Goal: Find specific page/section: Find specific page/section

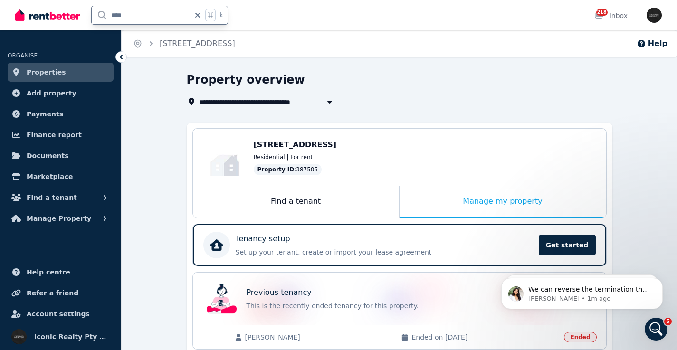
drag, startPoint x: 138, startPoint y: 13, endPoint x: 91, endPoint y: 15, distance: 46.6
click at [89, 13] on div "**** k" at bounding box center [124, 15] width 218 height 30
type input "**"
click at [123, 11] on input "**" at bounding box center [141, 15] width 98 height 18
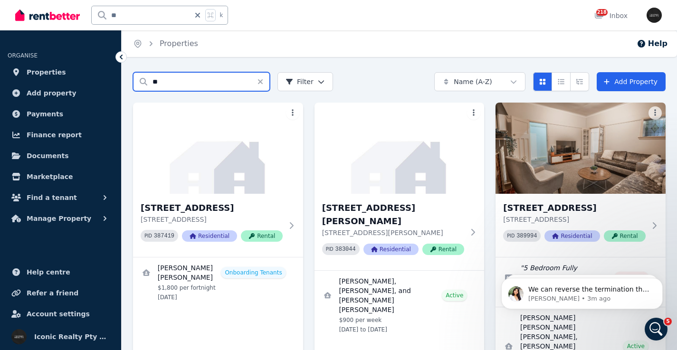
click at [189, 80] on input "**" at bounding box center [201, 81] width 137 height 19
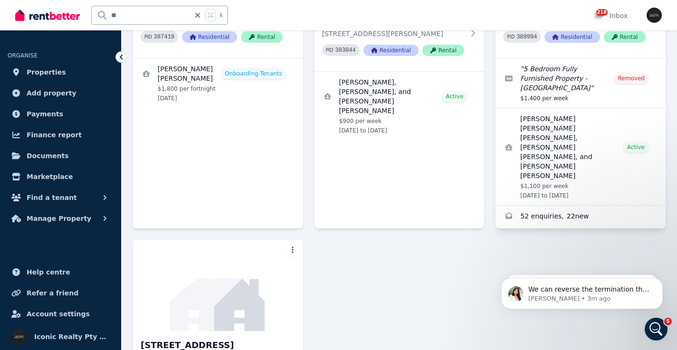
scroll to position [215, 0]
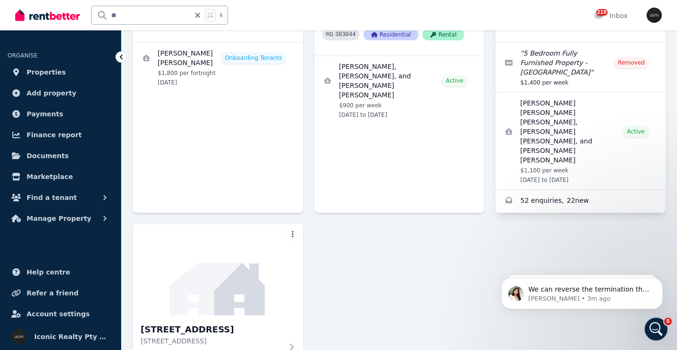
drag, startPoint x: 503, startPoint y: 149, endPoint x: 25, endPoint y: 17, distance: 496.3
type input "******"
click at [205, 253] on img at bounding box center [218, 270] width 179 height 96
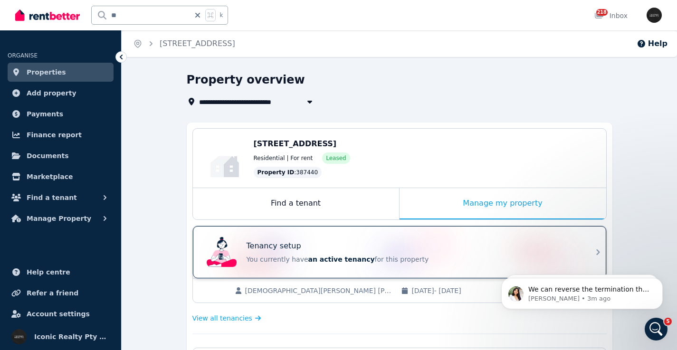
click at [406, 250] on div "Tenancy setup" at bounding box center [413, 245] width 332 height 11
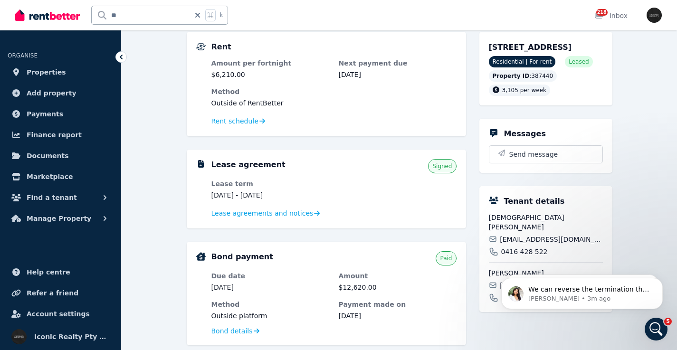
scroll to position [218, 0]
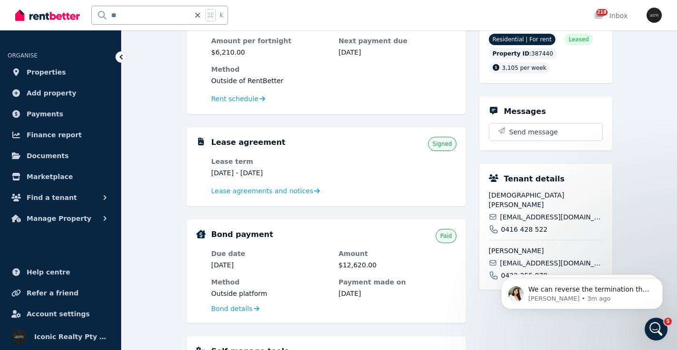
click at [529, 217] on span "[EMAIL_ADDRESS][DOMAIN_NAME]" at bounding box center [551, 216] width 103 height 9
copy div "[EMAIL_ADDRESS][DOMAIN_NAME]"
click at [519, 262] on body "Rate your conversation The RentBetter Team • 3h ago" at bounding box center [582, 291] width 182 height 59
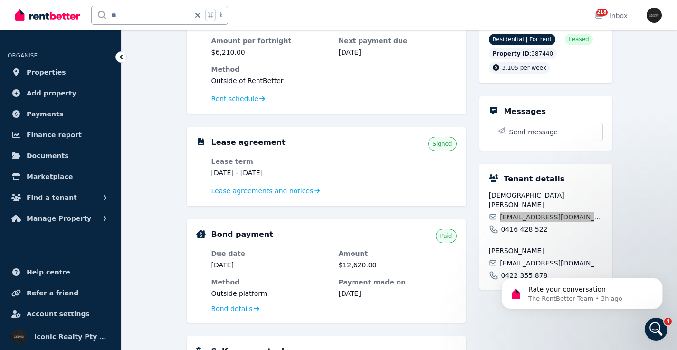
click at [519, 262] on body "Rate your conversation The RentBetter Team • 3h ago" at bounding box center [582, 291] width 182 height 59
click at [530, 266] on body "Rate your conversation The RentBetter Team • 3h ago" at bounding box center [582, 291] width 182 height 59
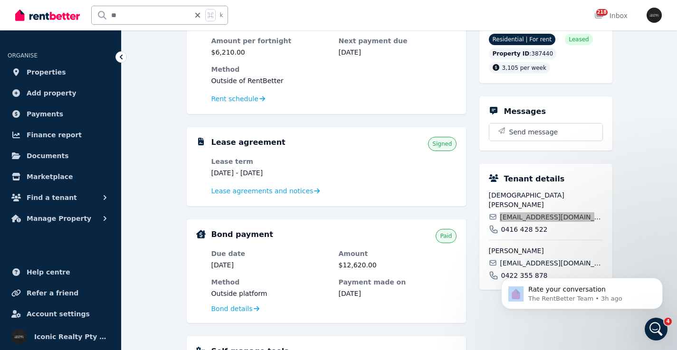
click at [540, 264] on div "Rate your conversation The RentBetter Team • 3h ago" at bounding box center [581, 249] width 175 height 119
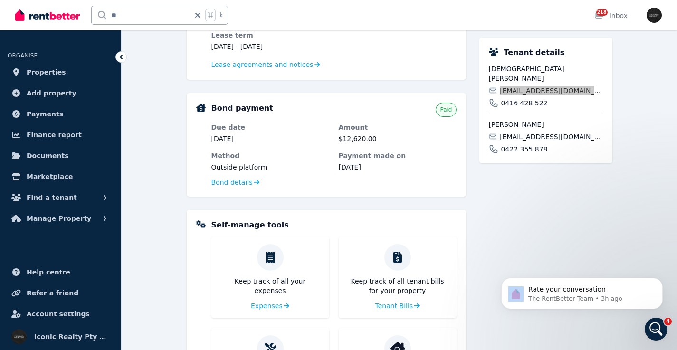
scroll to position [346, 0]
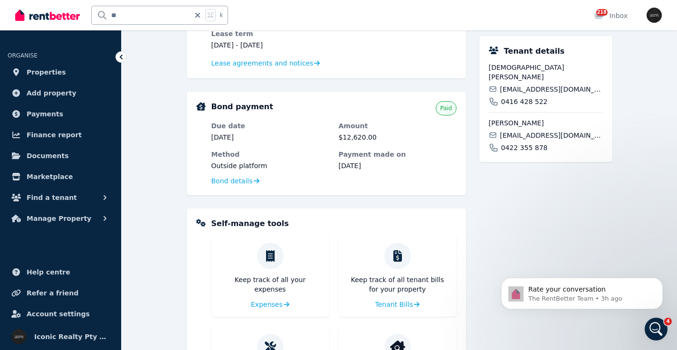
click at [535, 136] on span "[EMAIL_ADDRESS][DOMAIN_NAME]" at bounding box center [551, 135] width 103 height 9
copy div "[EMAIL_ADDRESS][DOMAIN_NAME]"
click at [528, 88] on span "[EMAIL_ADDRESS][DOMAIN_NAME]" at bounding box center [551, 89] width 103 height 9
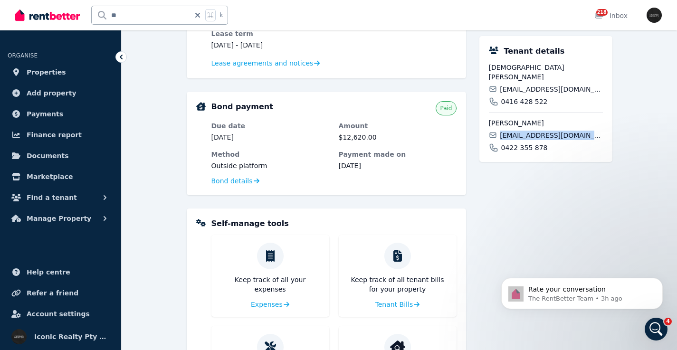
click at [528, 88] on span "[EMAIL_ADDRESS][DOMAIN_NAME]" at bounding box center [551, 89] width 103 height 9
click at [529, 88] on span "[EMAIL_ADDRESS][DOMAIN_NAME]" at bounding box center [551, 89] width 103 height 9
click at [528, 88] on span "[EMAIL_ADDRESS][DOMAIN_NAME]" at bounding box center [551, 89] width 103 height 9
copy div "[EMAIL_ADDRESS][DOMAIN_NAME]"
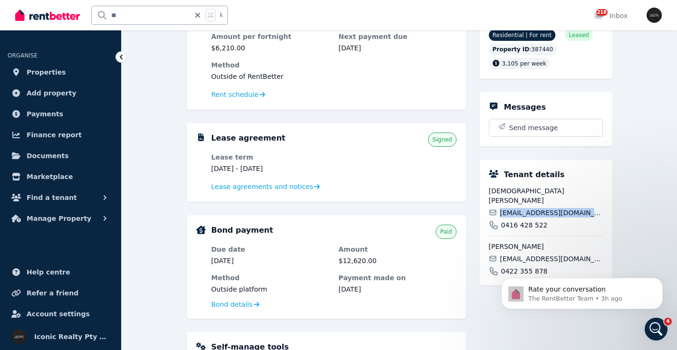
scroll to position [232, 0]
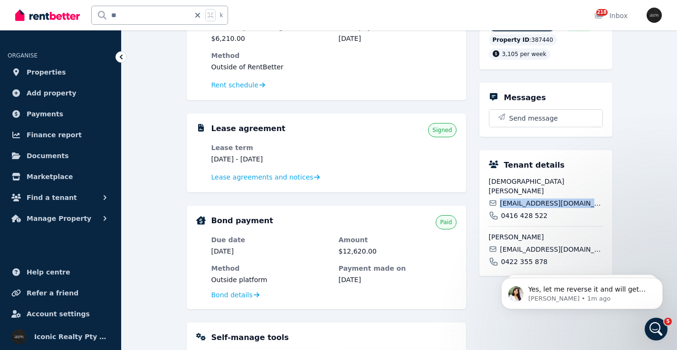
click at [143, 14] on input "**" at bounding box center [141, 15] width 98 height 18
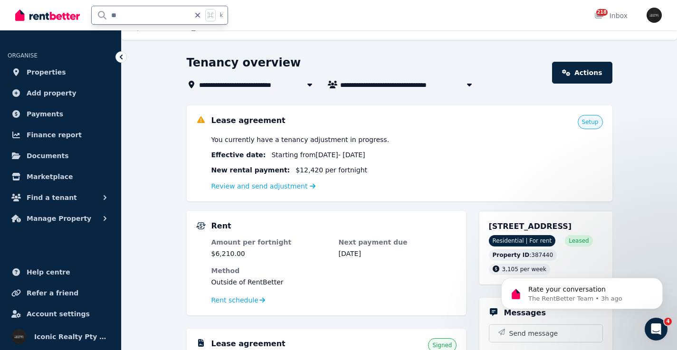
scroll to position [0, 0]
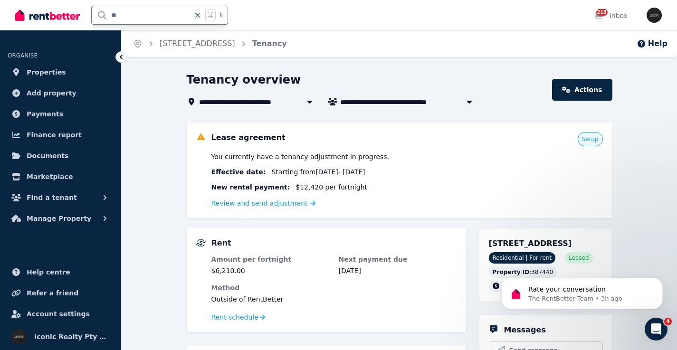
click at [130, 16] on input "**" at bounding box center [141, 15] width 98 height 18
type input "*"
type input "**********"
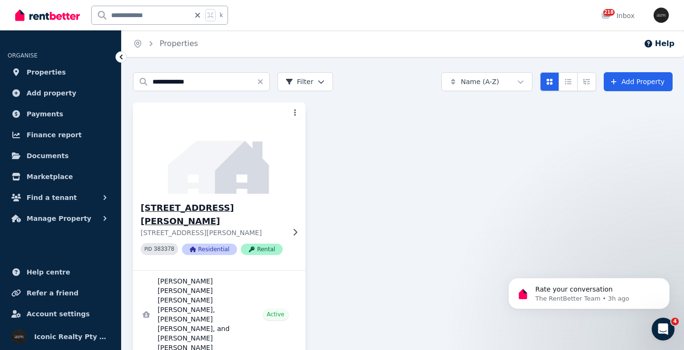
click at [257, 183] on img at bounding box center [219, 148] width 181 height 96
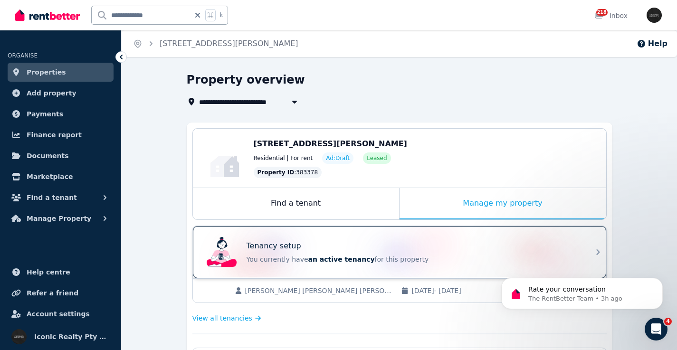
click at [454, 244] on div "Tenancy setup" at bounding box center [413, 245] width 332 height 11
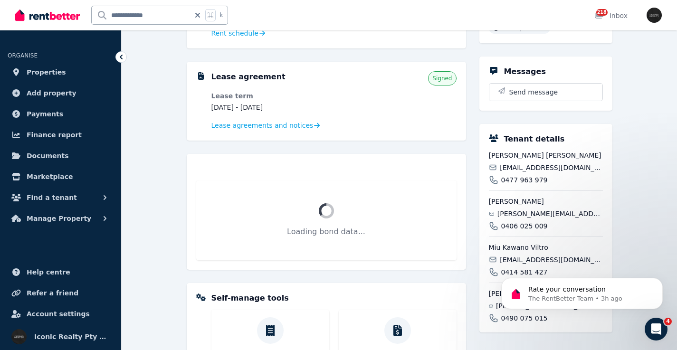
scroll to position [180, 0]
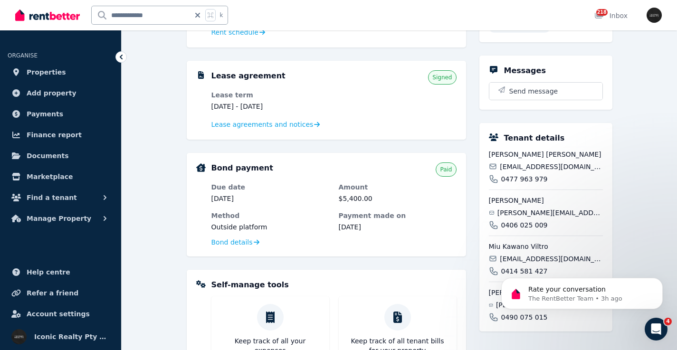
click at [541, 164] on span "[EMAIL_ADDRESS][DOMAIN_NAME]" at bounding box center [551, 166] width 103 height 9
copy div "[EMAIL_ADDRESS][DOMAIN_NAME]"
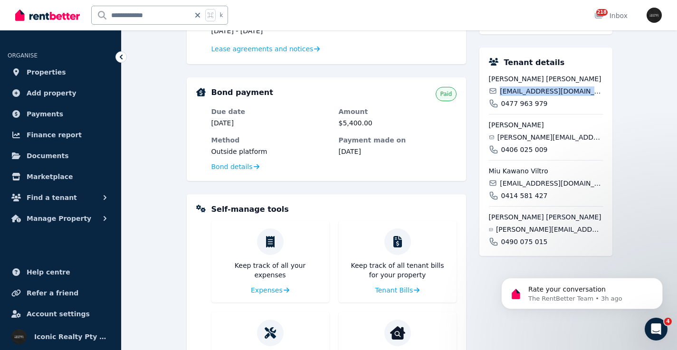
scroll to position [269, 0]
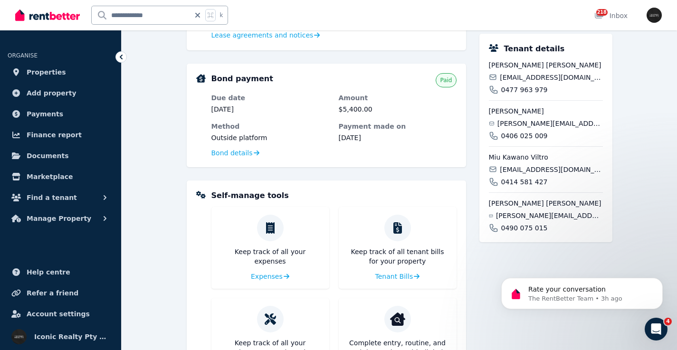
click at [538, 122] on span "[PERSON_NAME][EMAIL_ADDRESS][DOMAIN_NAME]" at bounding box center [549, 123] width 105 height 9
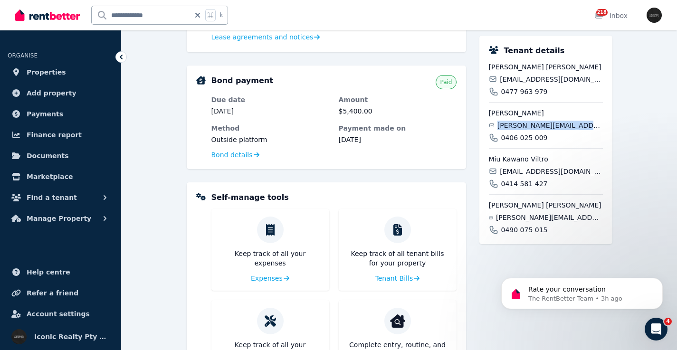
copy div "[PERSON_NAME][EMAIL_ADDRESS][DOMAIN_NAME]"
click at [519, 169] on span "[EMAIL_ADDRESS][DOMAIN_NAME]" at bounding box center [551, 171] width 103 height 9
click at [543, 100] on div "[PERSON_NAME] [PERSON_NAME] [PERSON_NAME][EMAIL_ADDRESS][DOMAIN_NAME] 0477 963 …" at bounding box center [546, 148] width 114 height 172
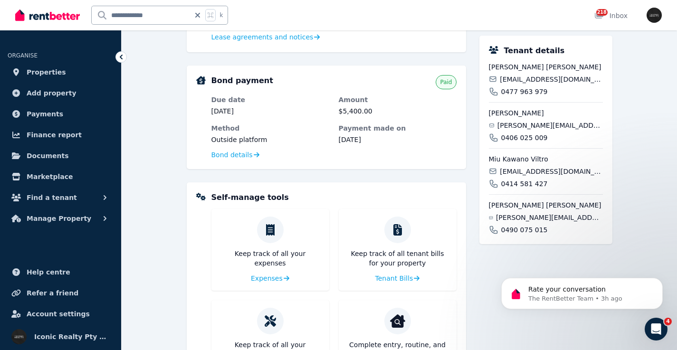
click at [516, 169] on span "[EMAIL_ADDRESS][DOMAIN_NAME]" at bounding box center [551, 171] width 103 height 9
copy div "[EMAIL_ADDRESS][DOMAIN_NAME]"
click at [535, 80] on span "[EMAIL_ADDRESS][DOMAIN_NAME]" at bounding box center [551, 79] width 103 height 9
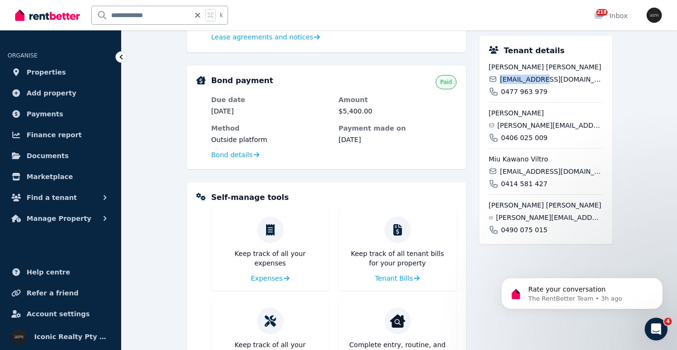
click at [535, 80] on span "[EMAIL_ADDRESS][DOMAIN_NAME]" at bounding box center [551, 79] width 103 height 9
copy div "[EMAIL_ADDRESS][DOMAIN_NAME]"
click at [522, 169] on span "[EMAIL_ADDRESS][DOMAIN_NAME]" at bounding box center [551, 171] width 103 height 9
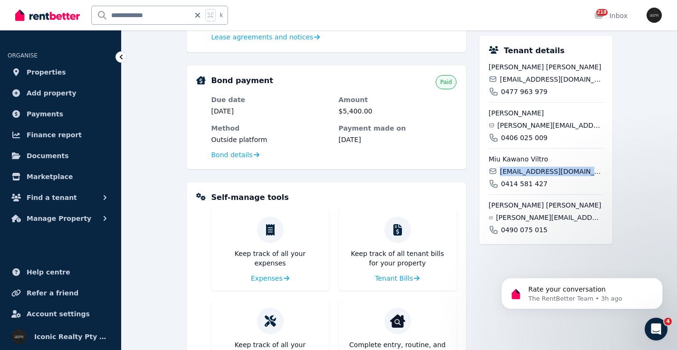
click at [522, 169] on span "[EMAIL_ADDRESS][DOMAIN_NAME]" at bounding box center [551, 171] width 103 height 9
copy div "[EMAIL_ADDRESS][DOMAIN_NAME]"
click at [531, 217] on span "[PERSON_NAME][EMAIL_ADDRESS][PERSON_NAME][DOMAIN_NAME]" at bounding box center [549, 217] width 107 height 9
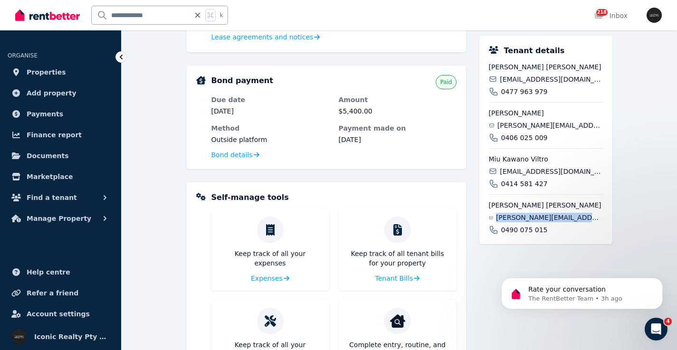
copy div "[PERSON_NAME][EMAIL_ADDRESS][PERSON_NAME][DOMAIN_NAME]"
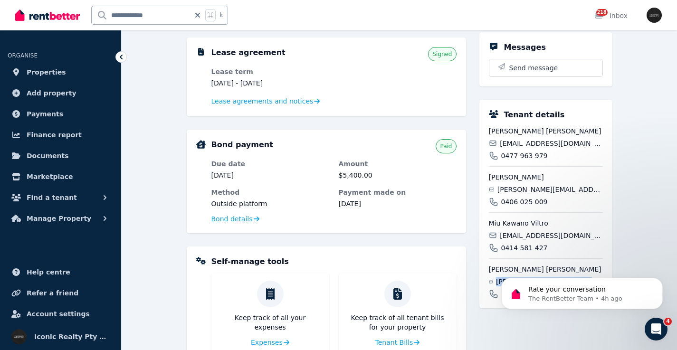
scroll to position [201, 0]
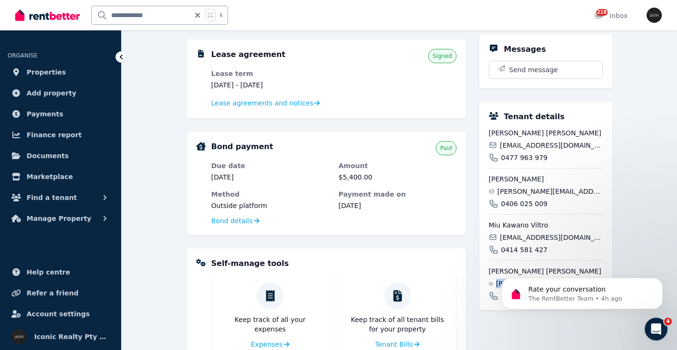
click at [515, 186] on div "[PERSON_NAME] Adrián Ornelas [EMAIL_ADDRESS][DOMAIN_NAME] 0406 025 009" at bounding box center [546, 188] width 114 height 40
copy div "[PERSON_NAME][EMAIL_ADDRESS][DOMAIN_NAME]"
click at [532, 145] on span "[EMAIL_ADDRESS][DOMAIN_NAME]" at bounding box center [551, 145] width 103 height 9
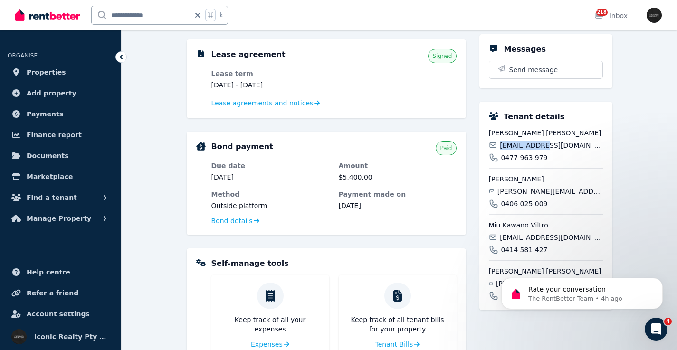
click at [532, 145] on span "[EMAIL_ADDRESS][DOMAIN_NAME]" at bounding box center [551, 145] width 103 height 9
click at [529, 236] on span "[EMAIL_ADDRESS][DOMAIN_NAME]" at bounding box center [551, 237] width 103 height 9
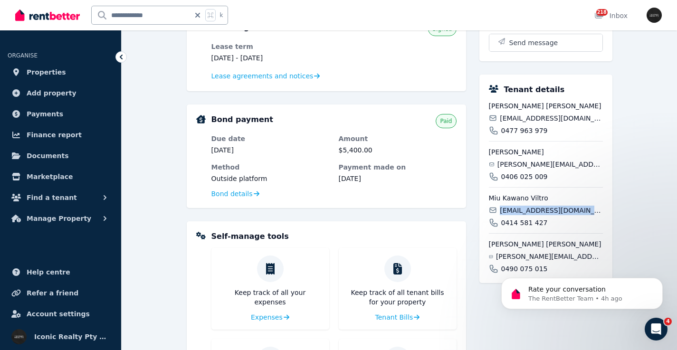
scroll to position [247, 0]
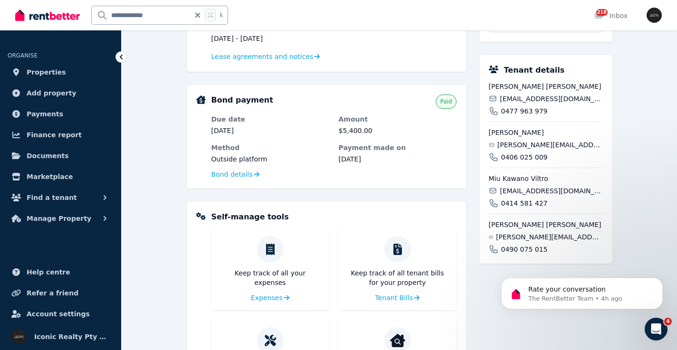
click at [530, 232] on span "[PERSON_NAME][EMAIL_ADDRESS][PERSON_NAME][DOMAIN_NAME]" at bounding box center [549, 236] width 107 height 9
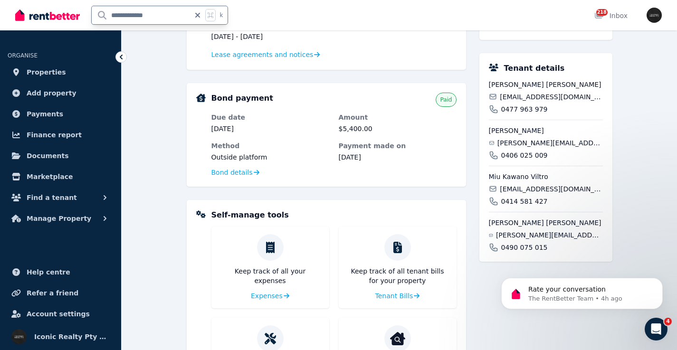
drag, startPoint x: 161, startPoint y: 15, endPoint x: 85, endPoint y: 17, distance: 76.0
click at [85, 17] on div "**********" at bounding box center [124, 15] width 218 height 30
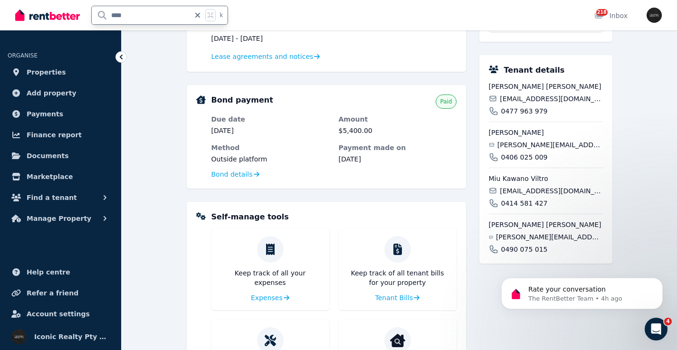
type input "*****"
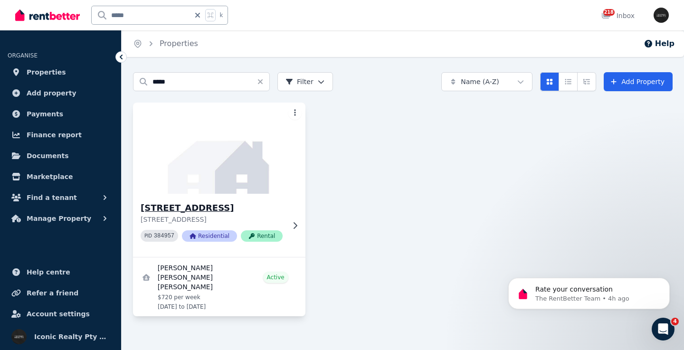
click at [194, 166] on img at bounding box center [219, 148] width 181 height 96
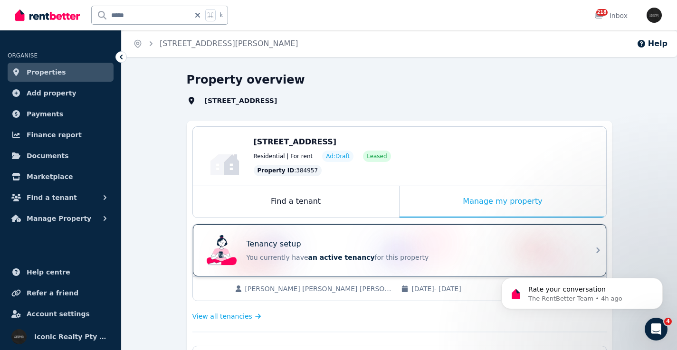
click at [365, 239] on div "Tenancy setup You currently have an active tenancy for this property" at bounding box center [391, 250] width 376 height 38
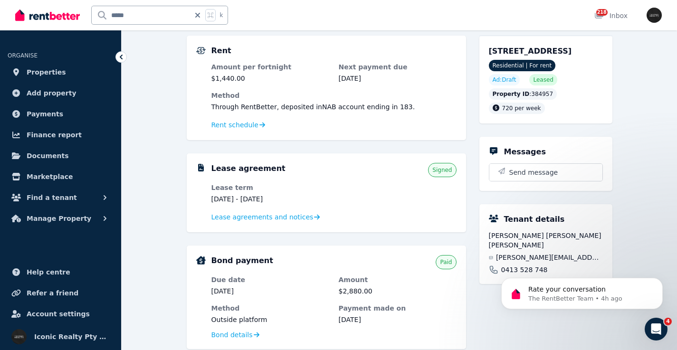
scroll to position [246, 0]
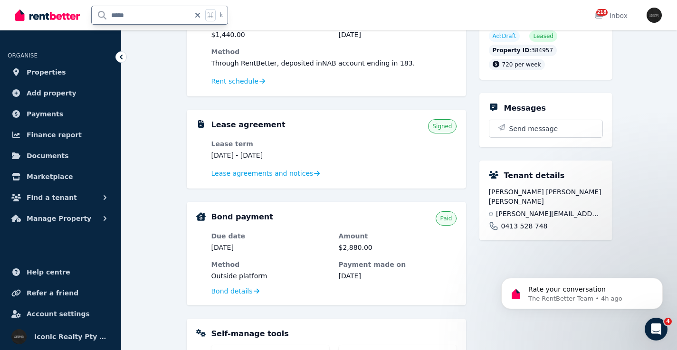
drag, startPoint x: 153, startPoint y: 15, endPoint x: 93, endPoint y: 16, distance: 60.3
click at [92, 16] on input "*****" at bounding box center [141, 15] width 98 height 18
type input "*****"
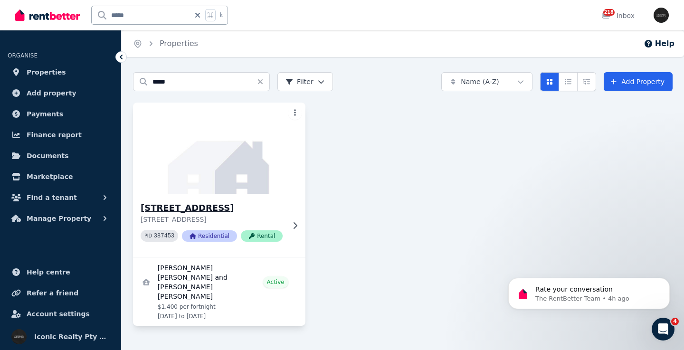
click at [230, 173] on img at bounding box center [219, 148] width 181 height 96
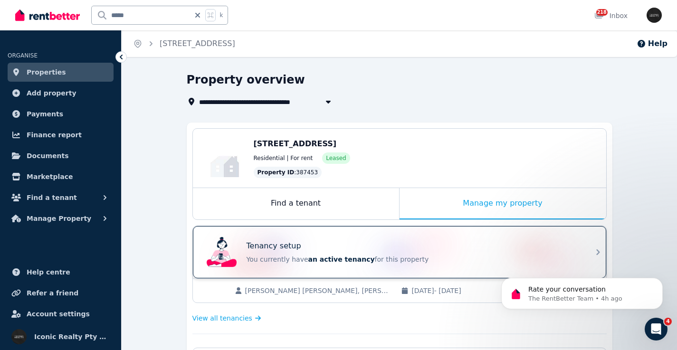
click at [393, 246] on div "Tenancy setup" at bounding box center [413, 245] width 332 height 11
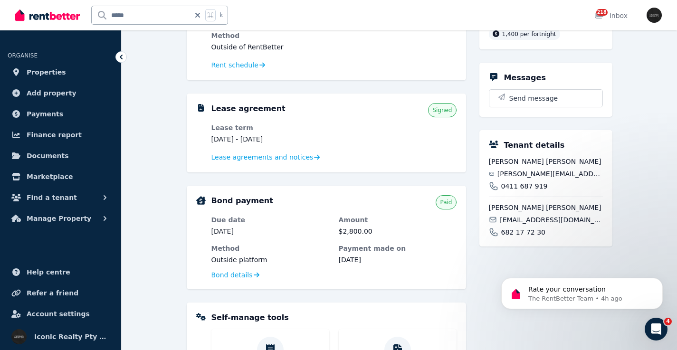
scroll to position [278, 0]
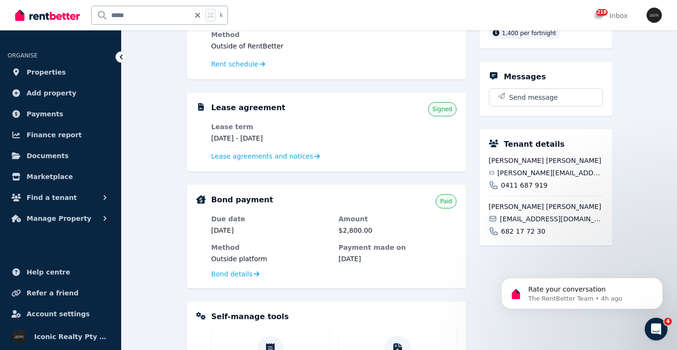
click at [541, 178] on span "[PERSON_NAME][EMAIL_ADDRESS][DOMAIN_NAME]" at bounding box center [549, 172] width 105 height 9
click at [525, 224] on span "[EMAIL_ADDRESS][DOMAIN_NAME]" at bounding box center [551, 218] width 103 height 9
click at [526, 224] on span "[EMAIL_ADDRESS][DOMAIN_NAME]" at bounding box center [551, 218] width 103 height 9
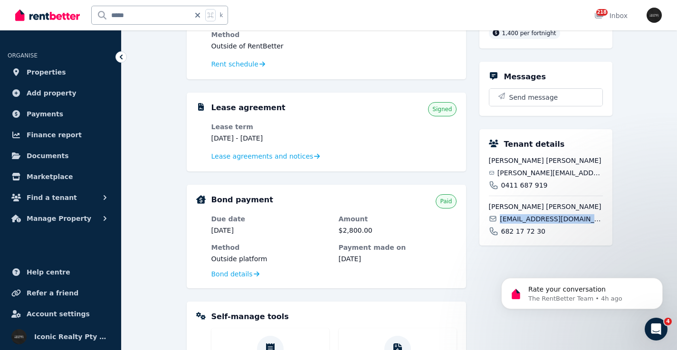
click at [526, 224] on span "[EMAIL_ADDRESS][DOMAIN_NAME]" at bounding box center [551, 218] width 103 height 9
click at [518, 178] on span "[PERSON_NAME][EMAIL_ADDRESS][DOMAIN_NAME]" at bounding box center [549, 172] width 105 height 9
